Goal: Browse casually: Explore the website without a specific task or goal

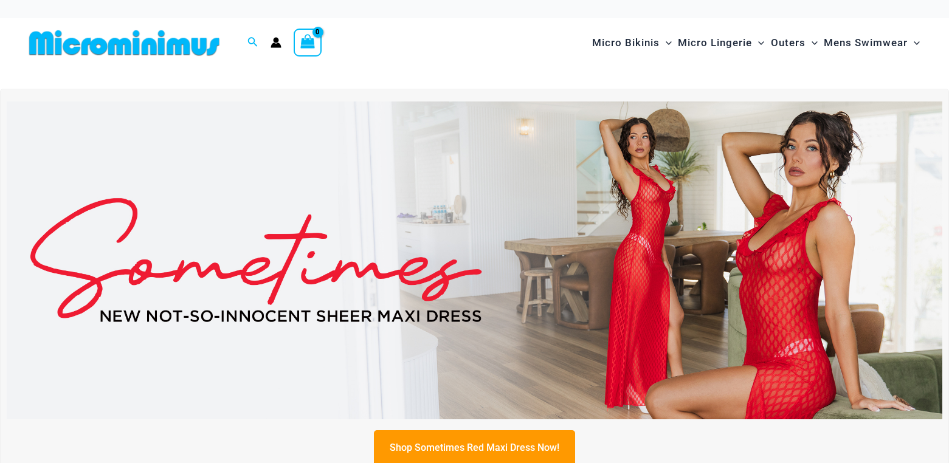
click at [666, 243] on img at bounding box center [475, 261] width 936 height 318
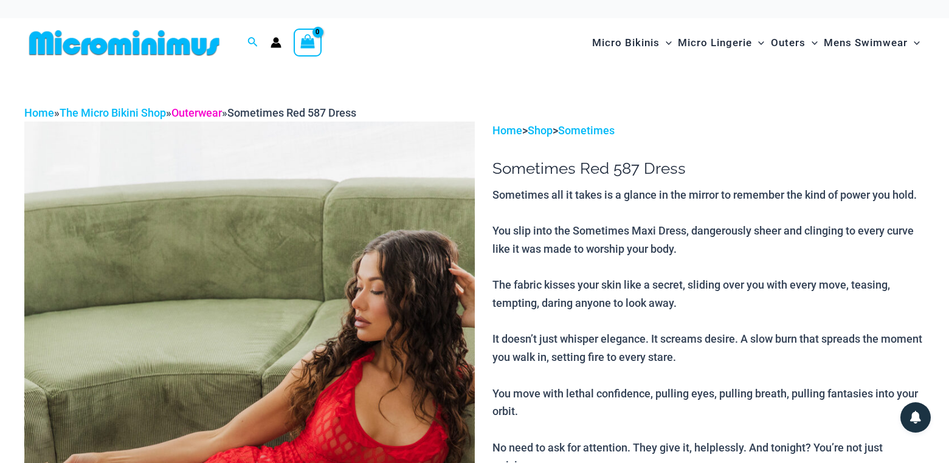
click at [211, 112] on link "Outerwear" at bounding box center [196, 112] width 50 height 13
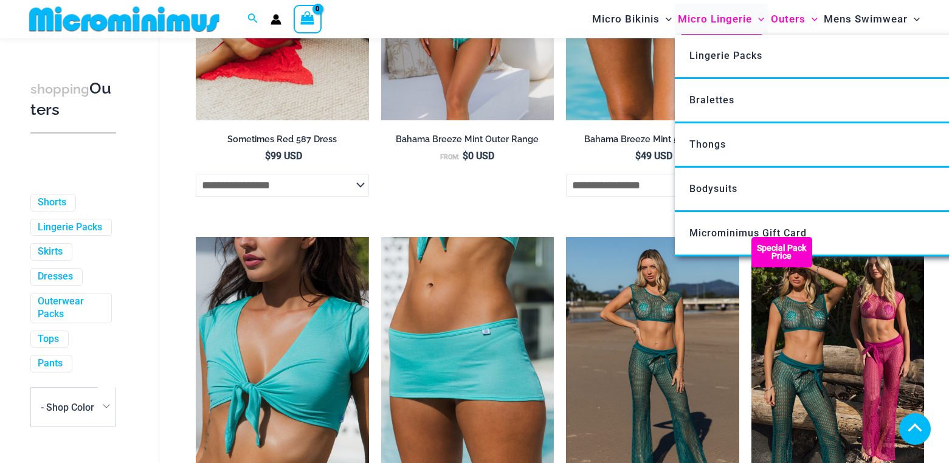
scroll to position [790, 0]
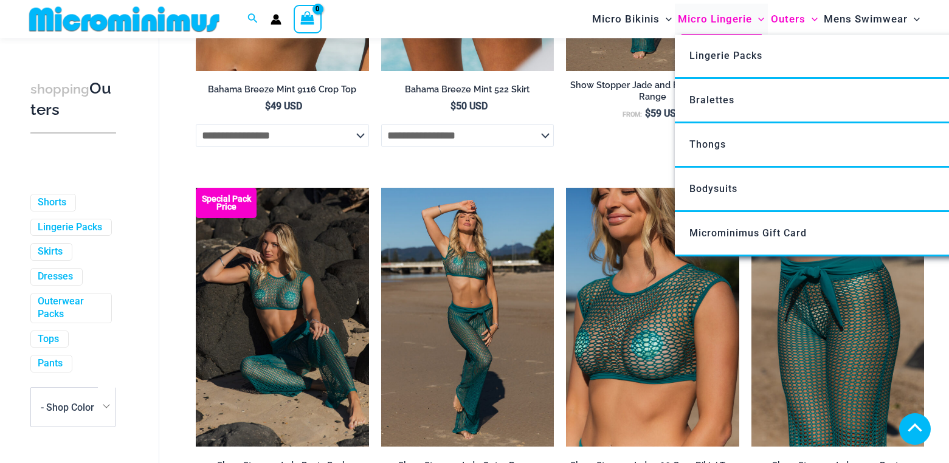
click at [720, 18] on span "Micro Lingerie" at bounding box center [715, 19] width 74 height 31
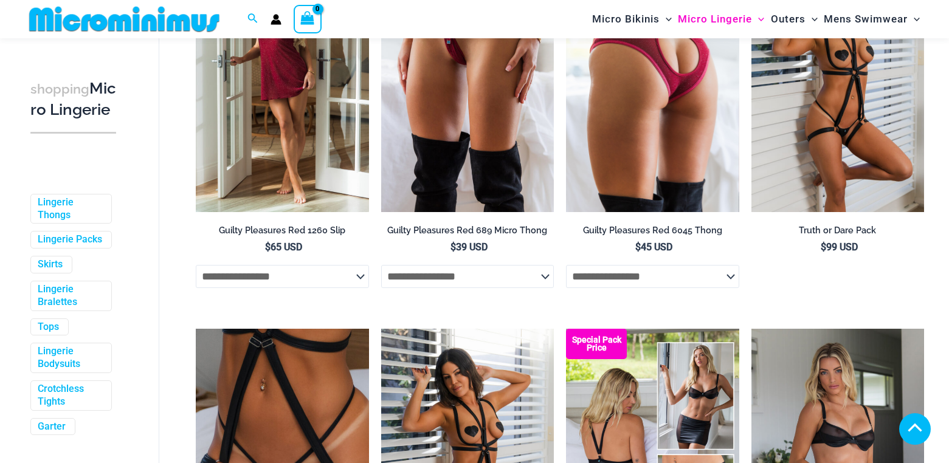
scroll to position [536, 0]
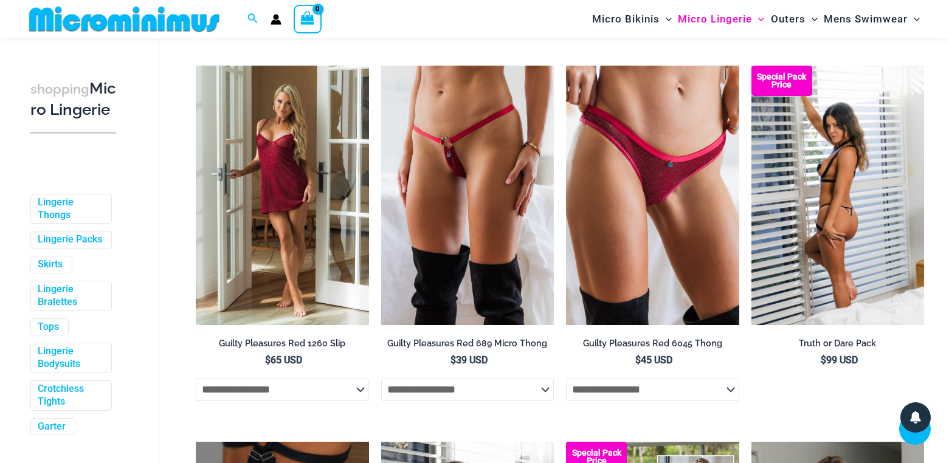
click at [818, 165] on img at bounding box center [837, 196] width 173 height 260
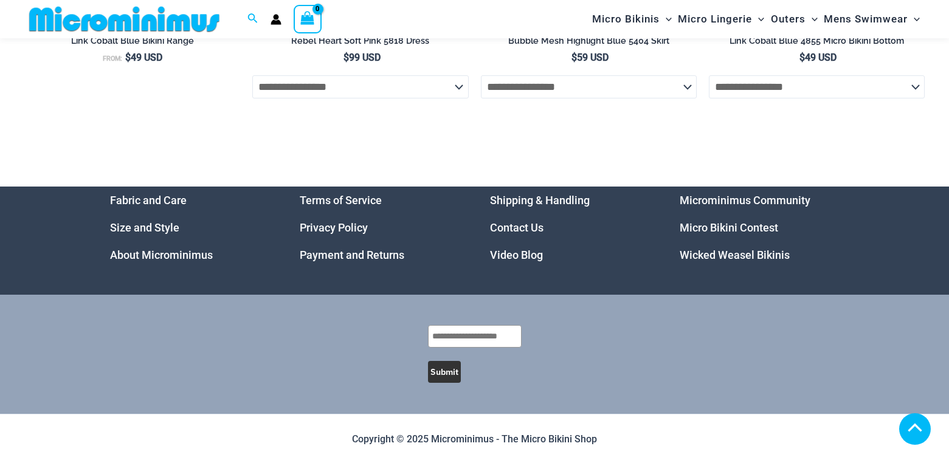
scroll to position [3819, 0]
click at [506, 256] on link "Video Blog" at bounding box center [516, 255] width 53 height 13
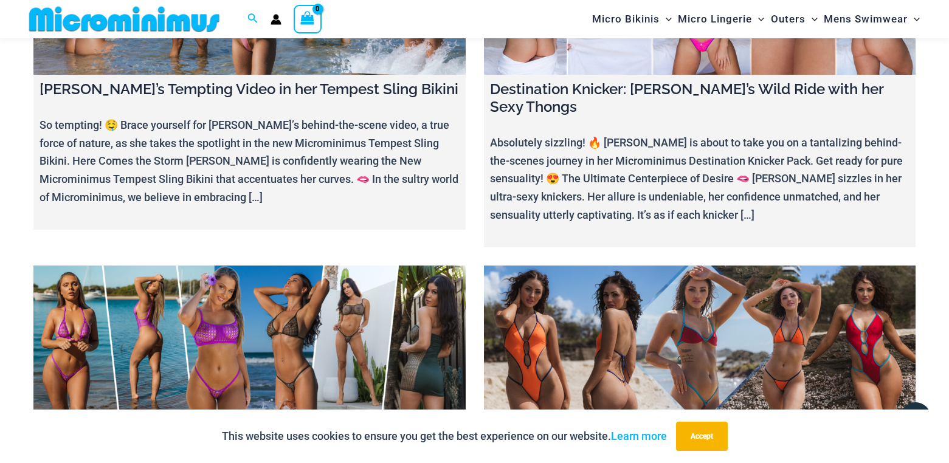
scroll to position [7221, 0]
click at [251, 265] on link at bounding box center [249, 340] width 432 height 151
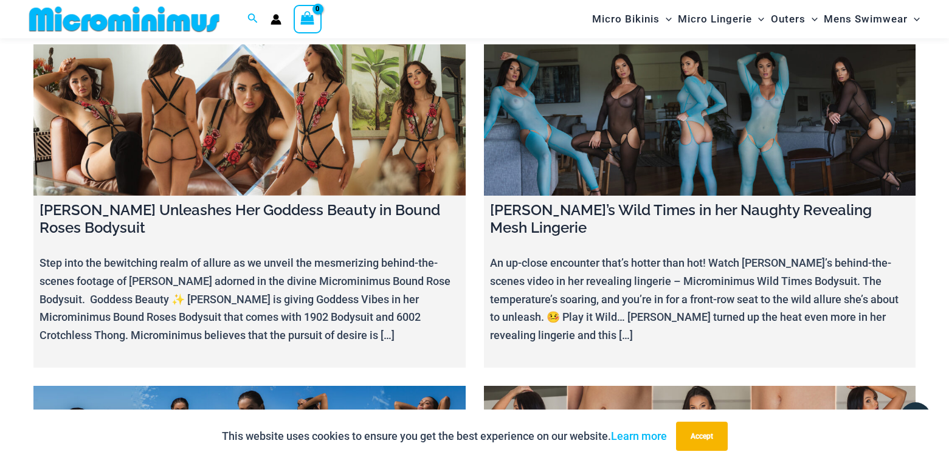
scroll to position [6920, 0]
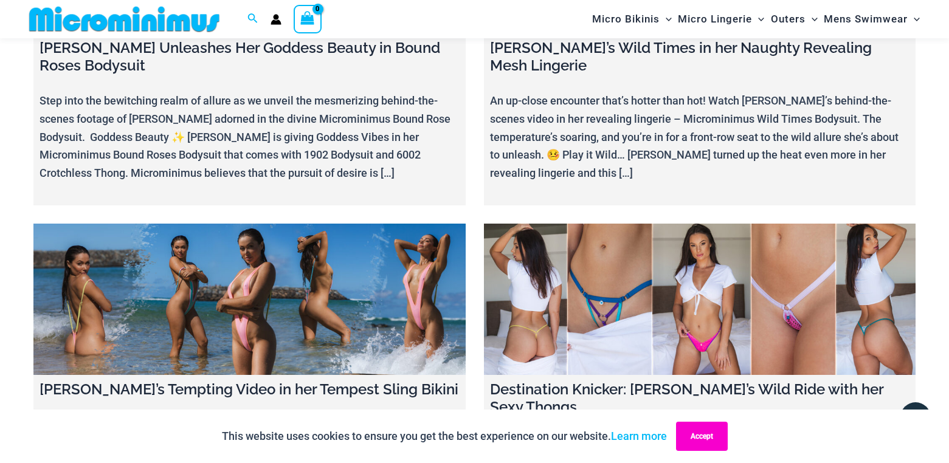
click at [708, 438] on button "Accept" at bounding box center [702, 436] width 52 height 29
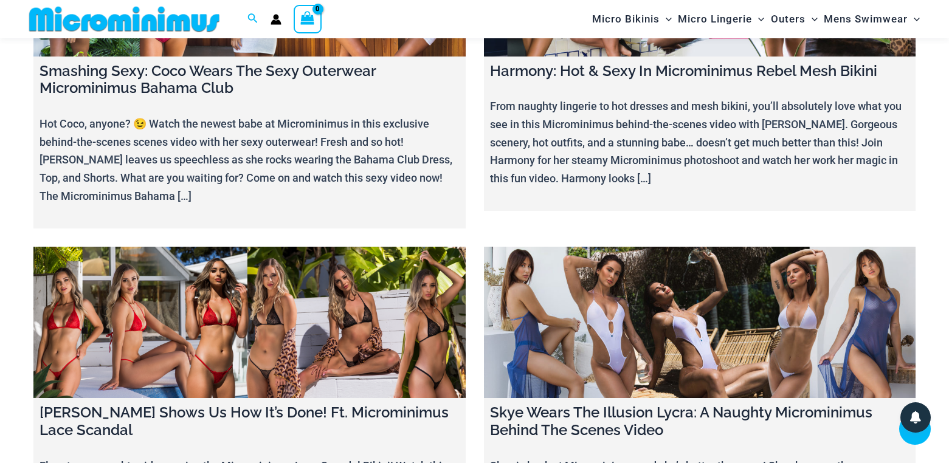
scroll to position [14458, 0]
